Goal: Book appointment/travel/reservation

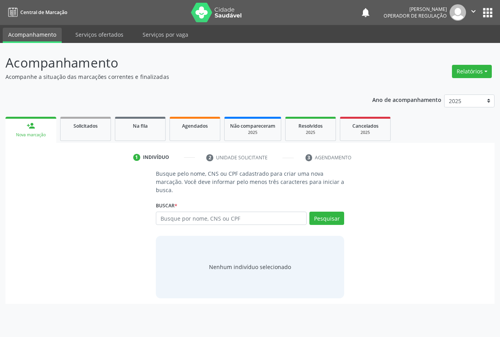
click at [176, 226] on div "Busque por nome, CNS ou CPF Nenhum resultado encontrado para: " " Digite nome, …" at bounding box center [250, 221] width 188 height 19
click at [179, 221] on input "text" at bounding box center [231, 218] width 151 height 13
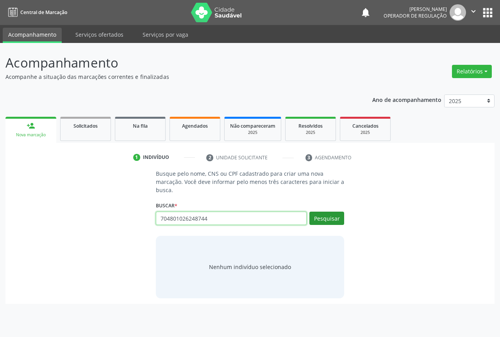
type input "704801026248744"
click at [326, 215] on button "Pesquisar" at bounding box center [327, 218] width 35 height 13
type input "704801026248744"
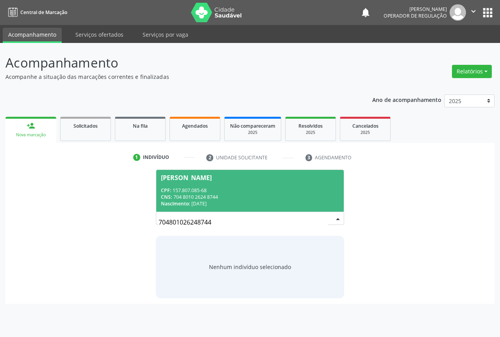
click at [214, 199] on div "CNS: 704 8010 2624 8744" at bounding box center [250, 197] width 178 height 7
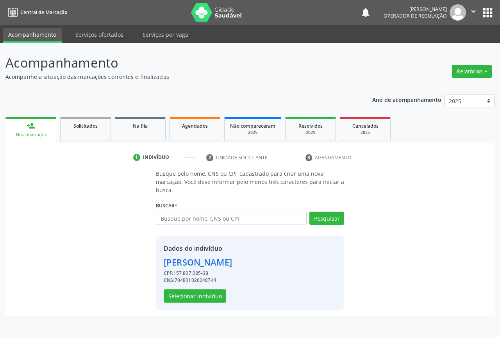
click at [211, 274] on div "CPF: 157.807.085-68" at bounding box center [198, 273] width 68 height 7
drag, startPoint x: 220, startPoint y: 278, endPoint x: 176, endPoint y: 281, distance: 44.7
click at [176, 281] on div "CNS: 704801026248744" at bounding box center [198, 280] width 68 height 7
copy div "704801026248744"
click at [179, 122] on div "Agendados" at bounding box center [194, 126] width 39 height 8
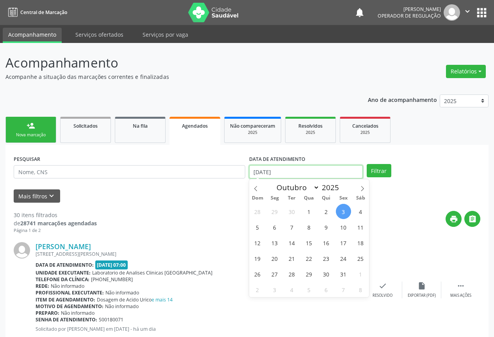
click at [305, 177] on input "[DATE]" at bounding box center [306, 171] width 114 height 13
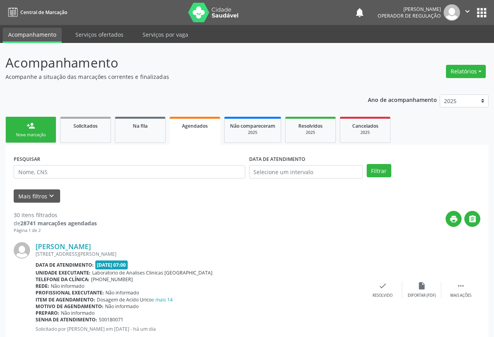
drag, startPoint x: 192, startPoint y: 161, endPoint x: 192, endPoint y: 175, distance: 13.7
click at [192, 167] on div "PESQUISAR" at bounding box center [130, 168] width 236 height 30
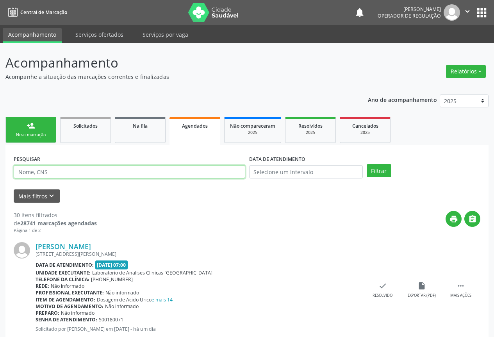
click at [192, 170] on input "text" at bounding box center [130, 171] width 232 height 13
paste input "704801026248744"
type input "704801026248744"
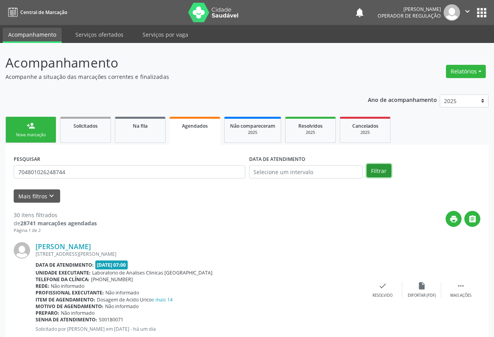
click at [385, 167] on button "Filtrar" at bounding box center [379, 170] width 25 height 13
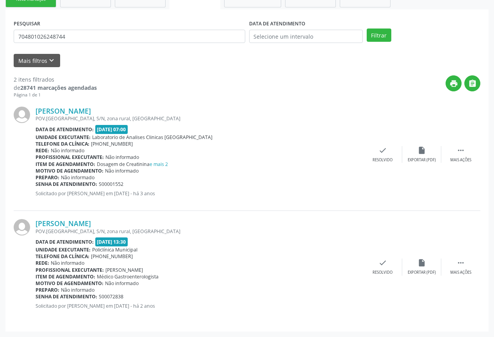
scroll to position [57, 0]
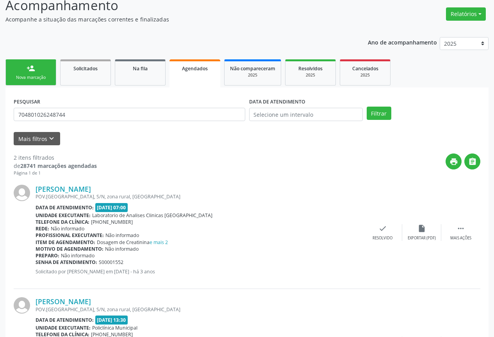
click at [35, 73] on link "person_add Nova marcação" at bounding box center [30, 72] width 51 height 26
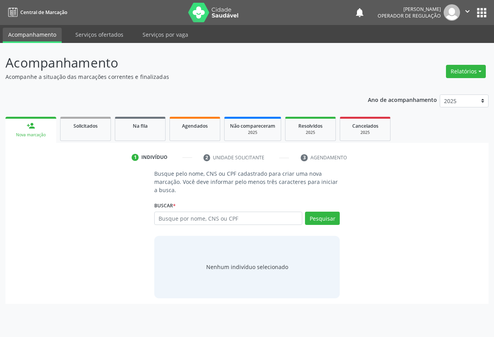
scroll to position [0, 0]
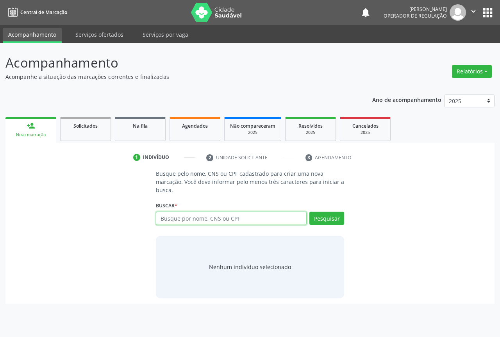
click at [178, 218] on input "text" at bounding box center [231, 218] width 151 height 13
type input "[PERSON_NAME]"
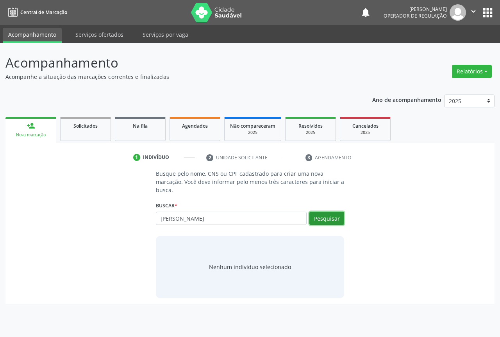
click at [329, 219] on button "Pesquisar" at bounding box center [327, 218] width 35 height 13
type input "[PERSON_NAME]"
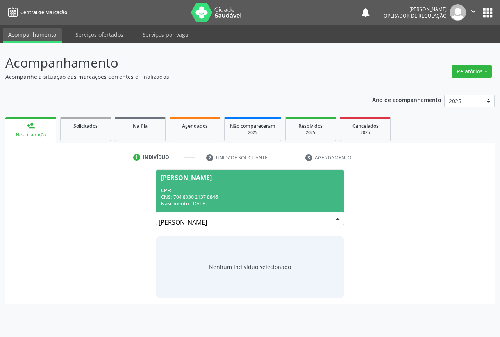
click at [222, 195] on div "CNS: 704 8030 2137 8846" at bounding box center [250, 197] width 178 height 7
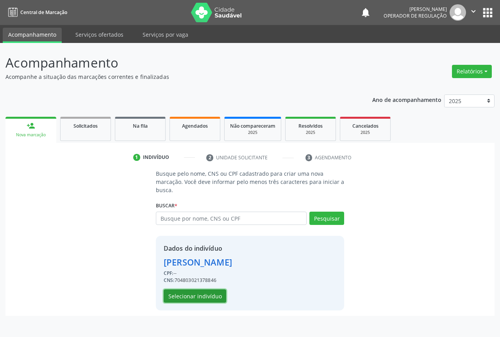
click at [206, 293] on button "Selecionar indivíduo" at bounding box center [195, 296] width 63 height 13
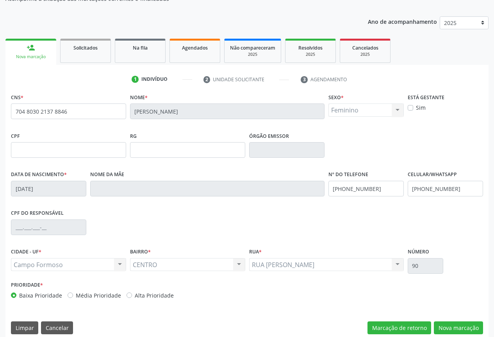
scroll to position [86, 0]
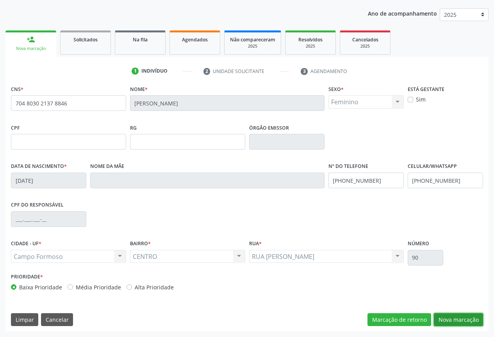
click at [468, 318] on button "Nova marcação" at bounding box center [458, 319] width 49 height 13
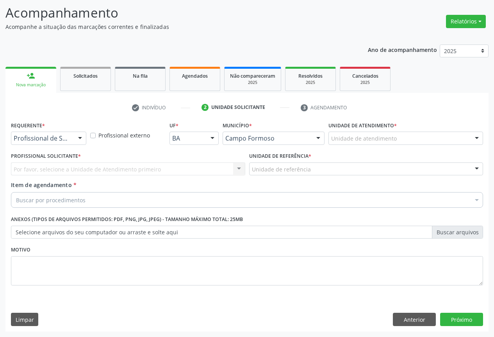
scroll to position [50, 0]
click at [72, 140] on div "Profissional de Saúde Paciente Nenhum resultado encontrado para: " " Não há nen…" at bounding box center [48, 138] width 75 height 13
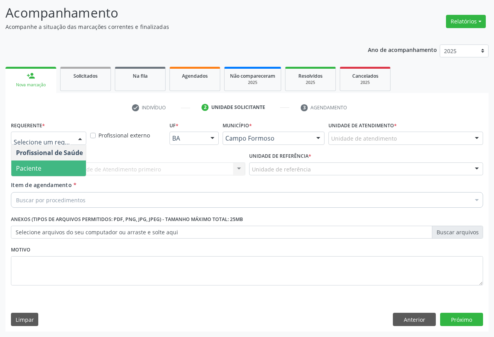
click at [60, 171] on span "Paciente" at bounding box center [49, 169] width 76 height 16
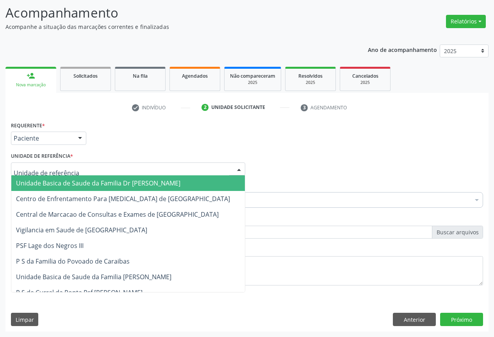
click at [95, 168] on div at bounding box center [128, 169] width 234 height 13
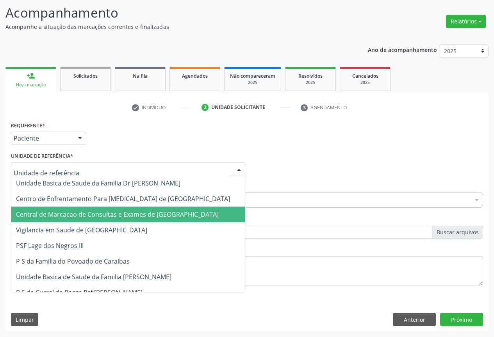
click at [95, 213] on span "Central de Marcacao de Consultas e Exames de [GEOGRAPHIC_DATA]" at bounding box center [117, 214] width 203 height 9
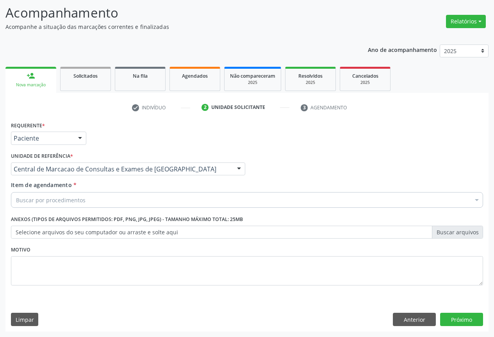
click at [102, 200] on div "Buscar por procedimentos" at bounding box center [247, 200] width 473 height 16
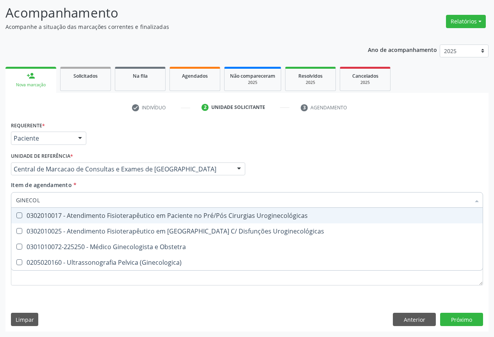
type input "GINECOLO"
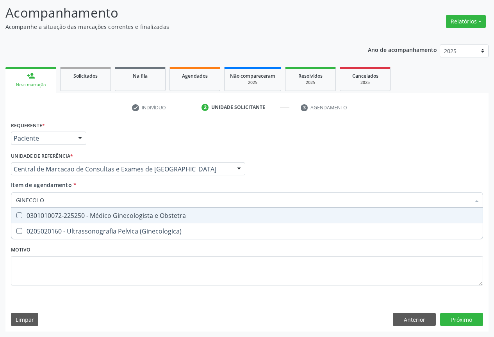
click at [97, 215] on div "0301010072-225250 - Médico Ginecologista e Obstetra" at bounding box center [247, 216] width 462 height 6
checkbox Obstetra "true"
click at [462, 314] on div "Requerente * Paciente Profissional de Saúde Paciente Nenhum resultado encontrad…" at bounding box center [246, 226] width 483 height 212
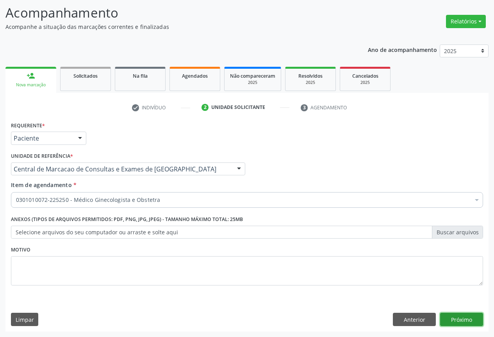
click at [462, 314] on button "Próximo" at bounding box center [461, 319] width 43 height 13
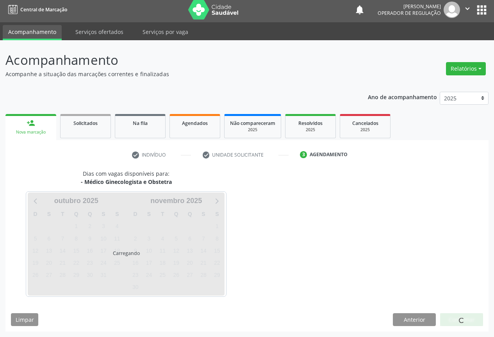
scroll to position [3, 0]
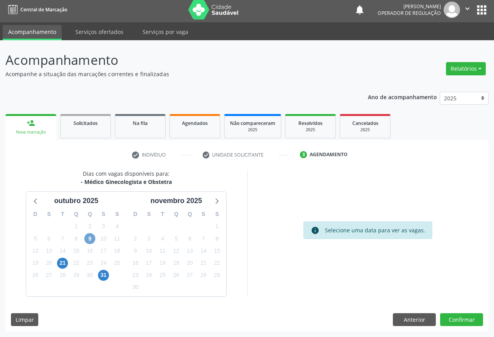
click at [87, 238] on span "9" at bounding box center [89, 238] width 11 height 11
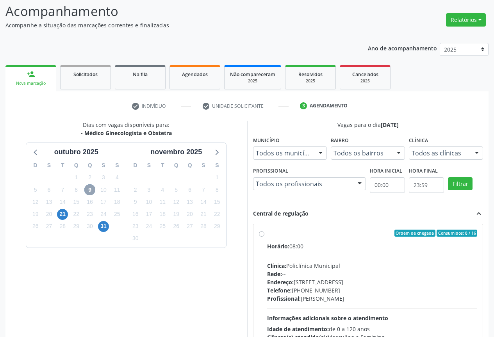
scroll to position [0, 0]
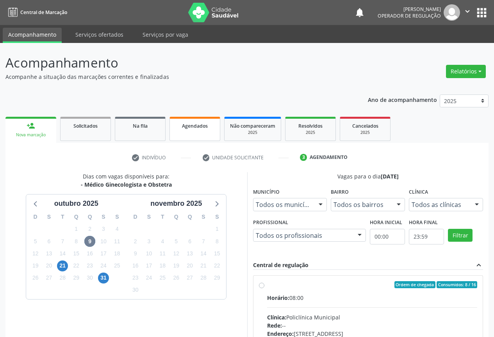
click at [192, 125] on span "Agendados" at bounding box center [195, 126] width 26 height 7
select select "9"
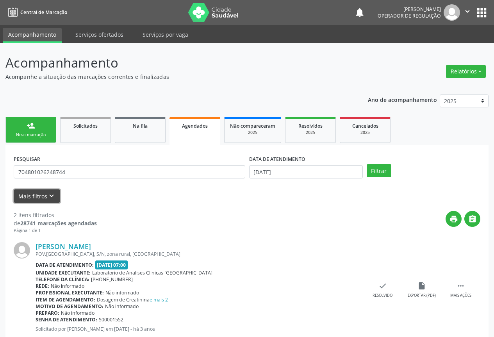
click at [39, 196] on button "Mais filtros keyboard_arrow_down" at bounding box center [37, 197] width 47 height 14
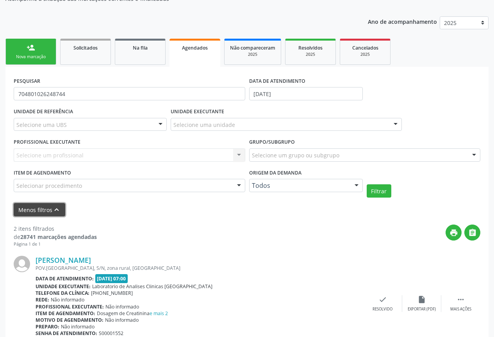
scroll to position [117, 0]
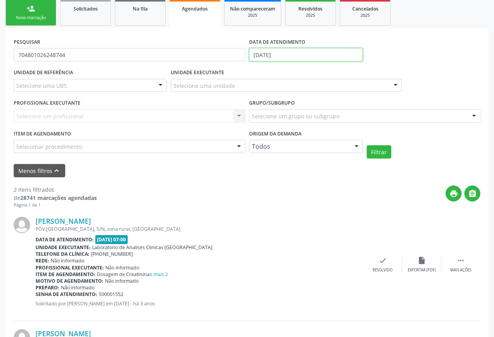
click at [303, 54] on input "[DATE]" at bounding box center [306, 54] width 114 height 13
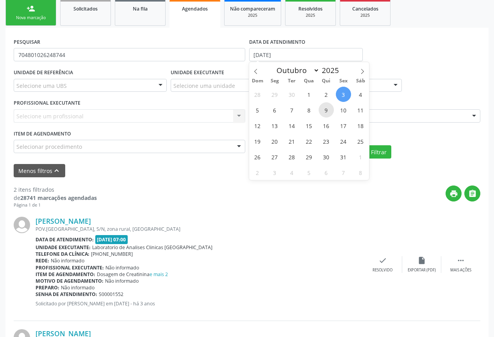
click at [321, 109] on span "9" at bounding box center [326, 109] width 15 height 15
type input "[DATE]"
click at [324, 111] on span "9" at bounding box center [326, 109] width 15 height 15
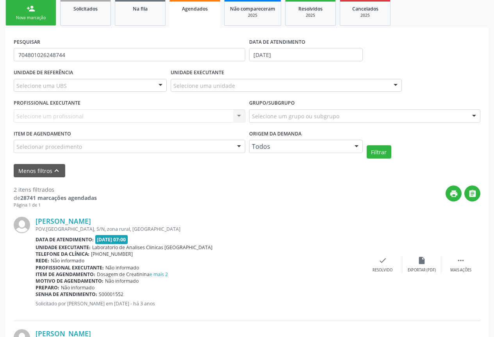
click at [324, 111] on div "Selecione um grupo ou subgrupo" at bounding box center [365, 115] width 232 height 13
type input "P"
click at [232, 93] on div "UNIDADE EXECUTANTE Selecione uma unidade Todos as unidades Academia da Saude An…" at bounding box center [287, 82] width 236 height 30
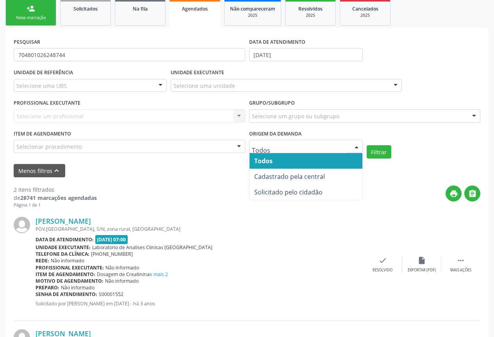
drag, startPoint x: 201, startPoint y: 190, endPoint x: 201, endPoint y: 184, distance: 5.5
click at [203, 190] on div "print " at bounding box center [289, 197] width 384 height 23
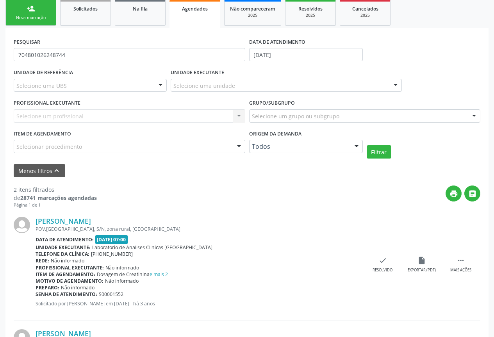
click at [119, 109] on div "PROFISSIONAL EXECUTANTE Selecione um profissional Nenhum resultado encontrado p…" at bounding box center [130, 112] width 236 height 30
click at [144, 116] on div "Selecione um profissional Nenhum resultado encontrado para: " " Não há nenhuma …" at bounding box center [130, 115] width 232 height 13
click at [149, 146] on div "Selecionar procedimento" at bounding box center [130, 146] width 232 height 13
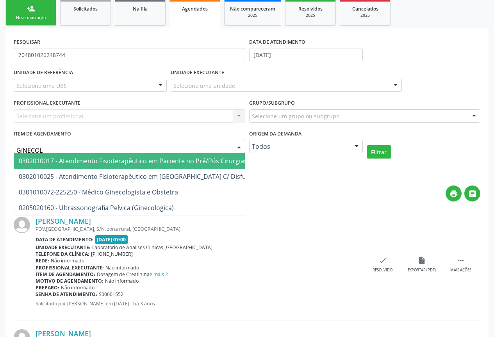
type input "GINECOLO"
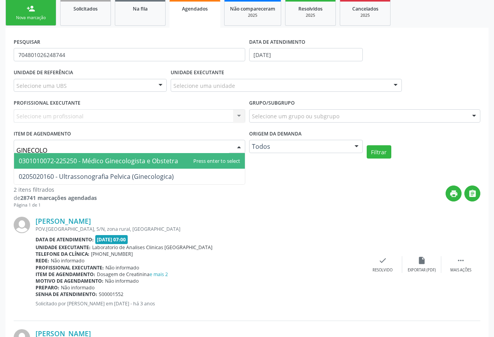
click at [142, 158] on span "0301010072-225250 - Médico Ginecologista e Obstetra" at bounding box center [98, 161] width 159 height 9
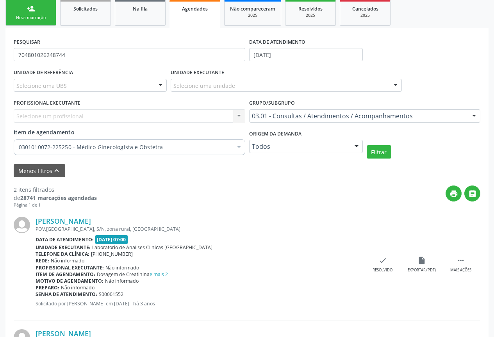
click at [166, 118] on div "Selecione um profissional Nenhum resultado encontrado para: " " Não há nenhuma …" at bounding box center [130, 115] width 232 height 13
click at [243, 115] on div "Selecione um profissional Nenhum resultado encontrado para: " " Não há nenhuma …" at bounding box center [130, 115] width 232 height 13
click at [245, 95] on div "UNIDADE EXECUTANTE Selecione uma unidade Todos as unidades Academia da Saude An…" at bounding box center [287, 82] width 236 height 30
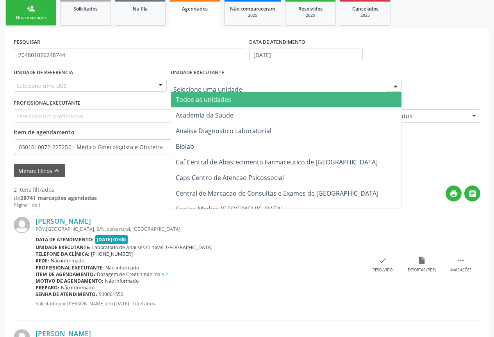
click at [256, 90] on div at bounding box center [287, 85] width 232 height 13
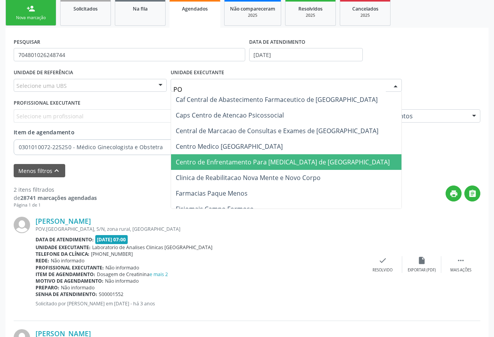
type input "POL"
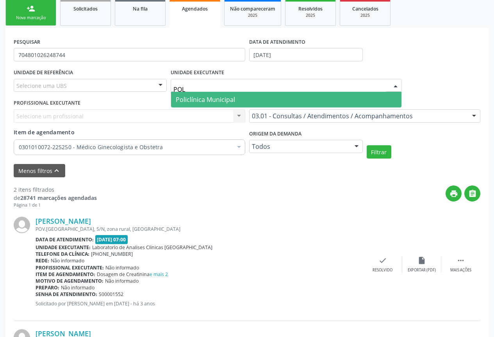
click at [241, 100] on span "Policlínica Municipal" at bounding box center [286, 100] width 231 height 16
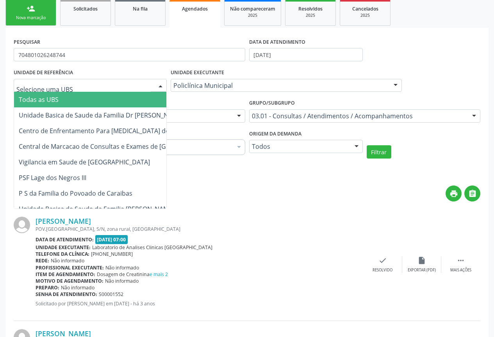
click at [132, 84] on div at bounding box center [90, 85] width 153 height 13
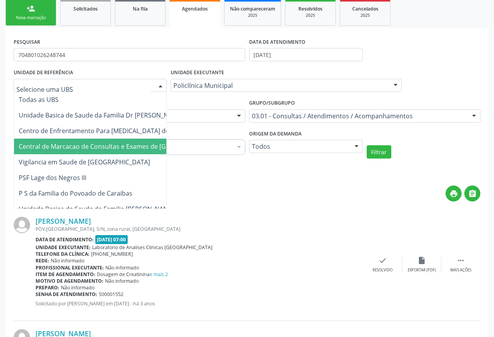
click at [91, 143] on span "Central de Marcacao de Consultas e Exames de [GEOGRAPHIC_DATA]" at bounding box center [120, 146] width 203 height 9
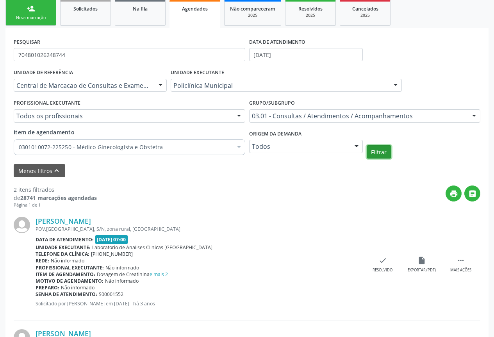
click at [384, 154] on button "Filtrar" at bounding box center [379, 151] width 25 height 13
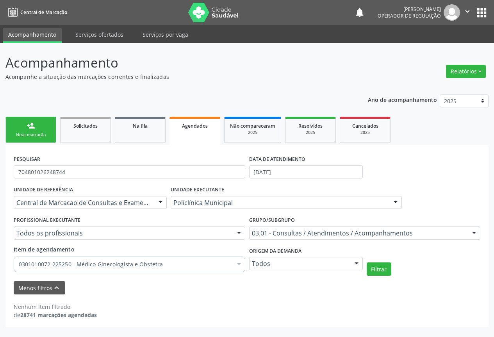
scroll to position [0, 0]
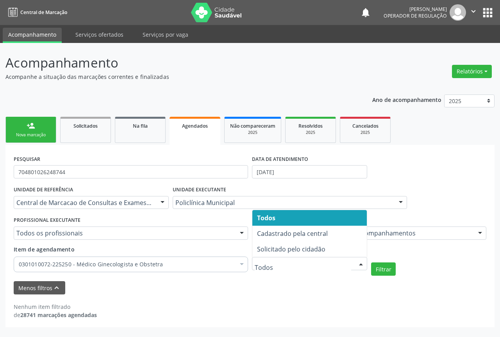
click at [289, 222] on span "Todos" at bounding box center [309, 218] width 115 height 16
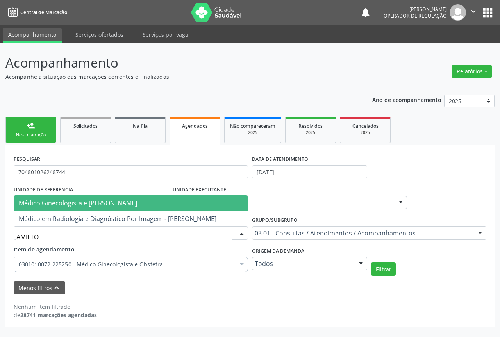
type input "AMILTON"
click at [133, 204] on span "Médico Ginecologista e [PERSON_NAME]" at bounding box center [78, 203] width 118 height 9
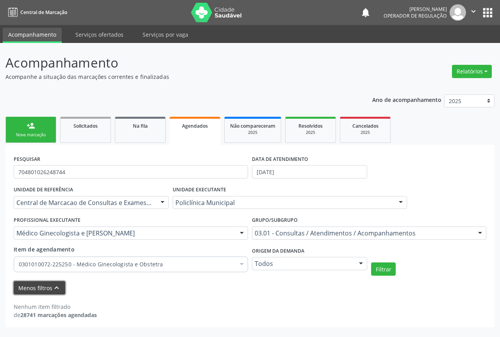
click at [40, 284] on button "Menos filtros keyboard_arrow_up" at bounding box center [40, 288] width 52 height 14
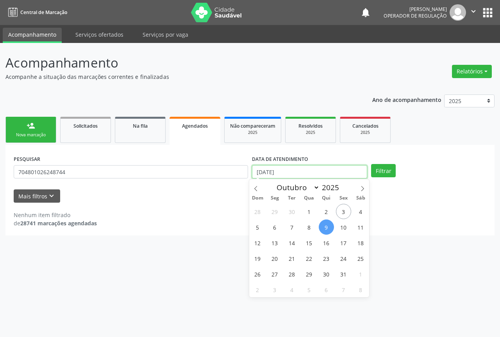
click at [304, 170] on input "[DATE]" at bounding box center [309, 171] width 115 height 13
click at [322, 226] on span "9" at bounding box center [326, 227] width 15 height 15
type input "[DATE]"
click at [322, 226] on span "9" at bounding box center [326, 227] width 15 height 15
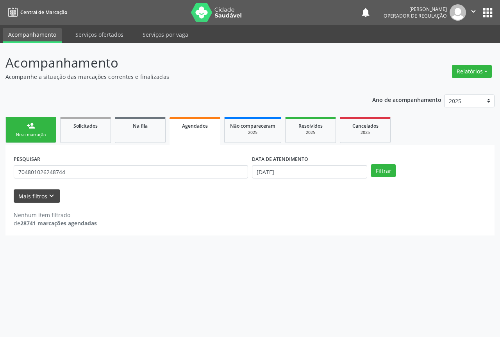
drag, startPoint x: 37, startPoint y: 187, endPoint x: 38, endPoint y: 193, distance: 6.3
click at [37, 189] on form "PESQUISAR 704801026248744 DATA DE ATENDIMENTO [DATE] Filtrar UNIDADE DE REFERÊN…" at bounding box center [250, 178] width 473 height 50
click at [38, 194] on button "Mais filtros keyboard_arrow_down" at bounding box center [37, 197] width 47 height 14
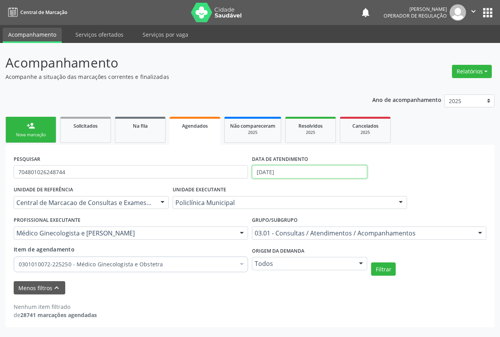
click at [292, 170] on input "[DATE]" at bounding box center [309, 171] width 115 height 13
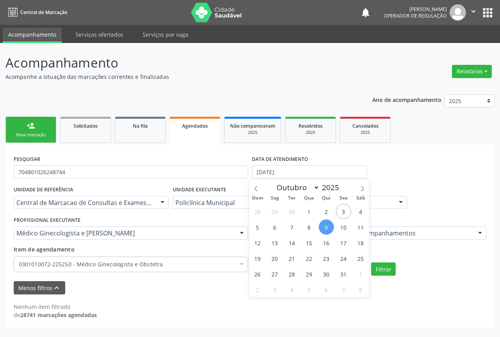
click at [322, 227] on span "9" at bounding box center [326, 227] width 15 height 15
type input "[DATE]"
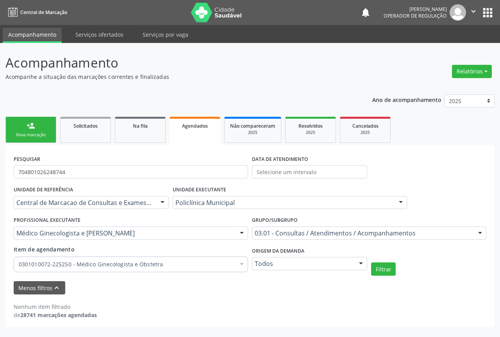
click at [169, 179] on div "PESQUISAR 704801026248744" at bounding box center [131, 168] width 238 height 30
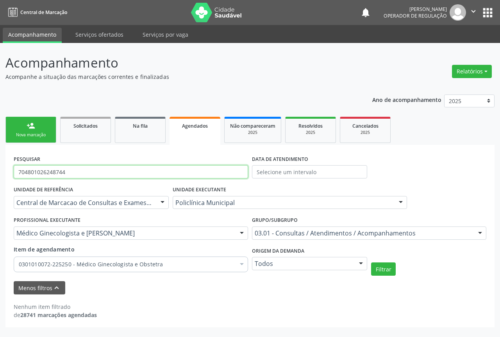
click at [150, 169] on input "704801026248744" at bounding box center [131, 171] width 234 height 13
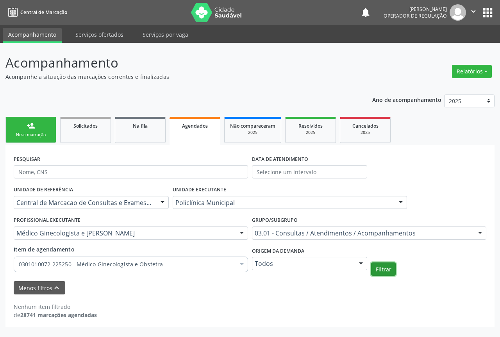
click at [375, 270] on button "Filtrar" at bounding box center [383, 269] width 25 height 13
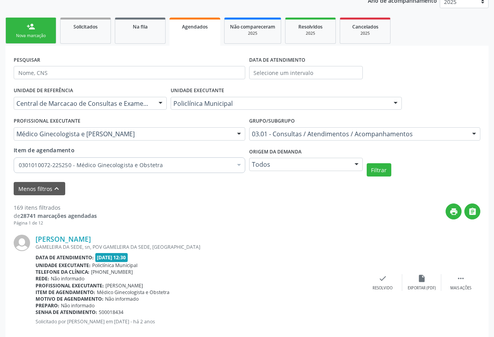
scroll to position [60, 0]
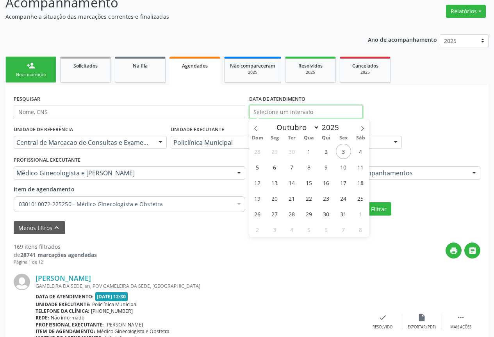
click at [321, 107] on input "text" at bounding box center [306, 111] width 114 height 13
click at [327, 167] on span "9" at bounding box center [326, 166] width 15 height 15
type input "[DATE]"
click at [327, 167] on span "9" at bounding box center [326, 166] width 15 height 15
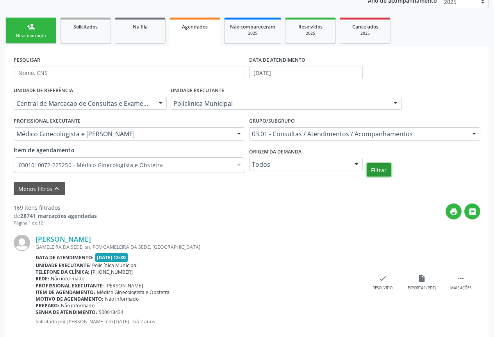
click at [386, 170] on button "Filtrar" at bounding box center [379, 169] width 25 height 13
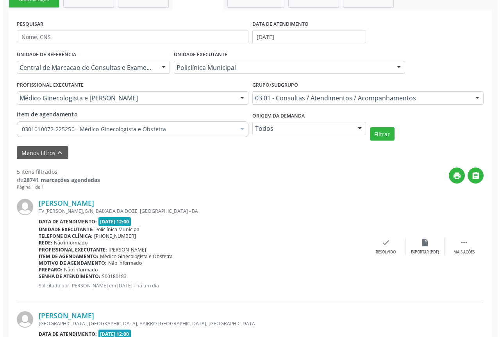
scroll to position [0, 0]
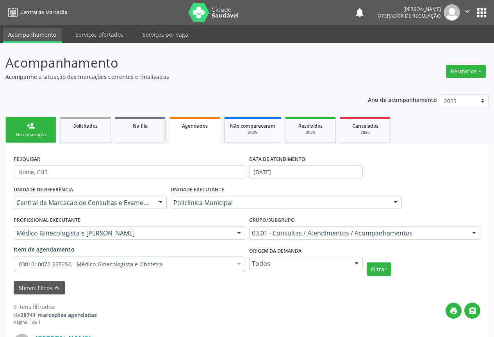
click at [42, 126] on link "person_add Nova marcação" at bounding box center [30, 130] width 51 height 26
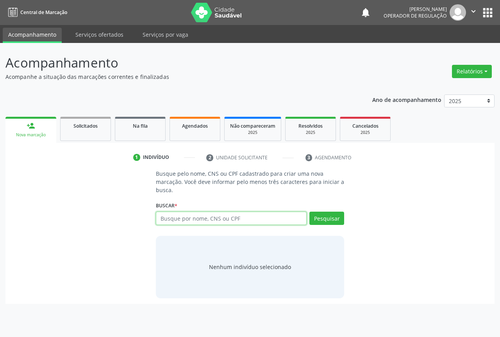
click at [208, 221] on input "text" at bounding box center [231, 218] width 151 height 13
click at [320, 209] on div "Buscar * Busque por nome, CNS ou CPF Nenhum resultado encontrado para: " " Não …" at bounding box center [250, 215] width 188 height 30
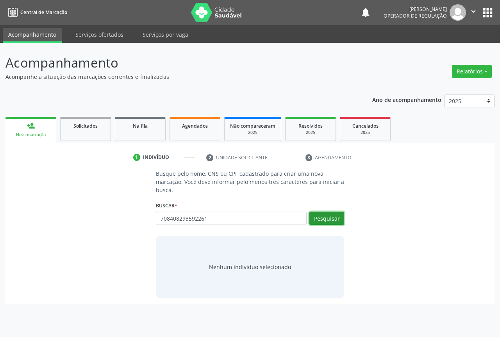
click at [320, 216] on button "Pesquisar" at bounding box center [327, 218] width 35 height 13
click at [324, 223] on button "Pesquisar" at bounding box center [327, 218] width 35 height 13
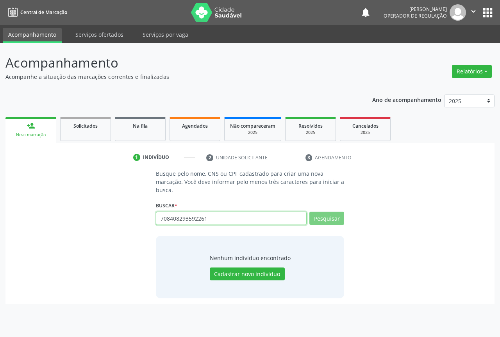
click at [218, 214] on input "708408293592261" at bounding box center [231, 218] width 151 height 13
type input "708408293592261"
click at [334, 216] on button "Pesquisar" at bounding box center [327, 218] width 35 height 13
click at [333, 213] on button "Pesquisar" at bounding box center [327, 218] width 35 height 13
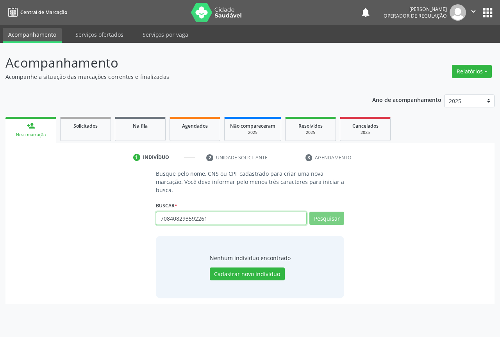
click at [210, 220] on input "708408293592261" at bounding box center [231, 218] width 151 height 13
